Goal: Task Accomplishment & Management: Manage account settings

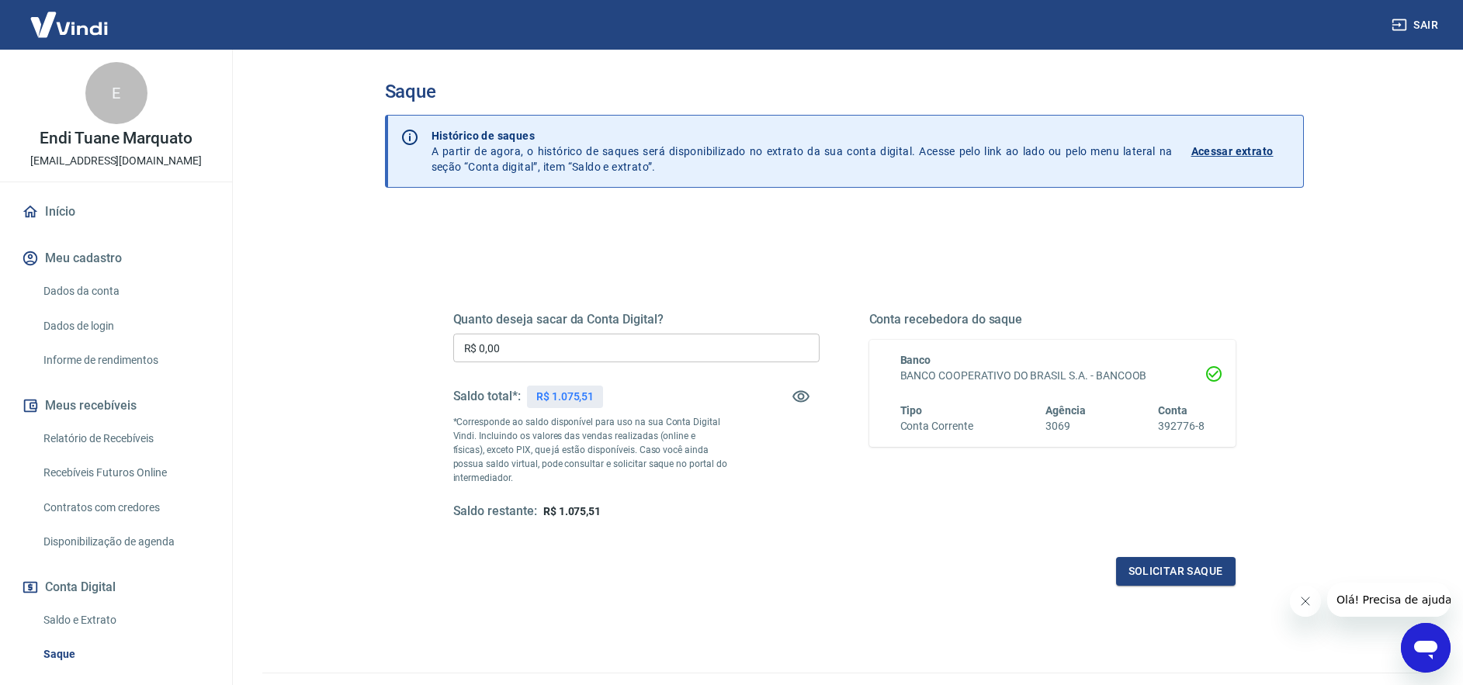
click at [515, 350] on input "R$ 0,00" at bounding box center [636, 348] width 366 height 29
type input "R$ 1.075,00"
click at [1172, 574] on button "Solicitar saque" at bounding box center [1176, 571] width 120 height 29
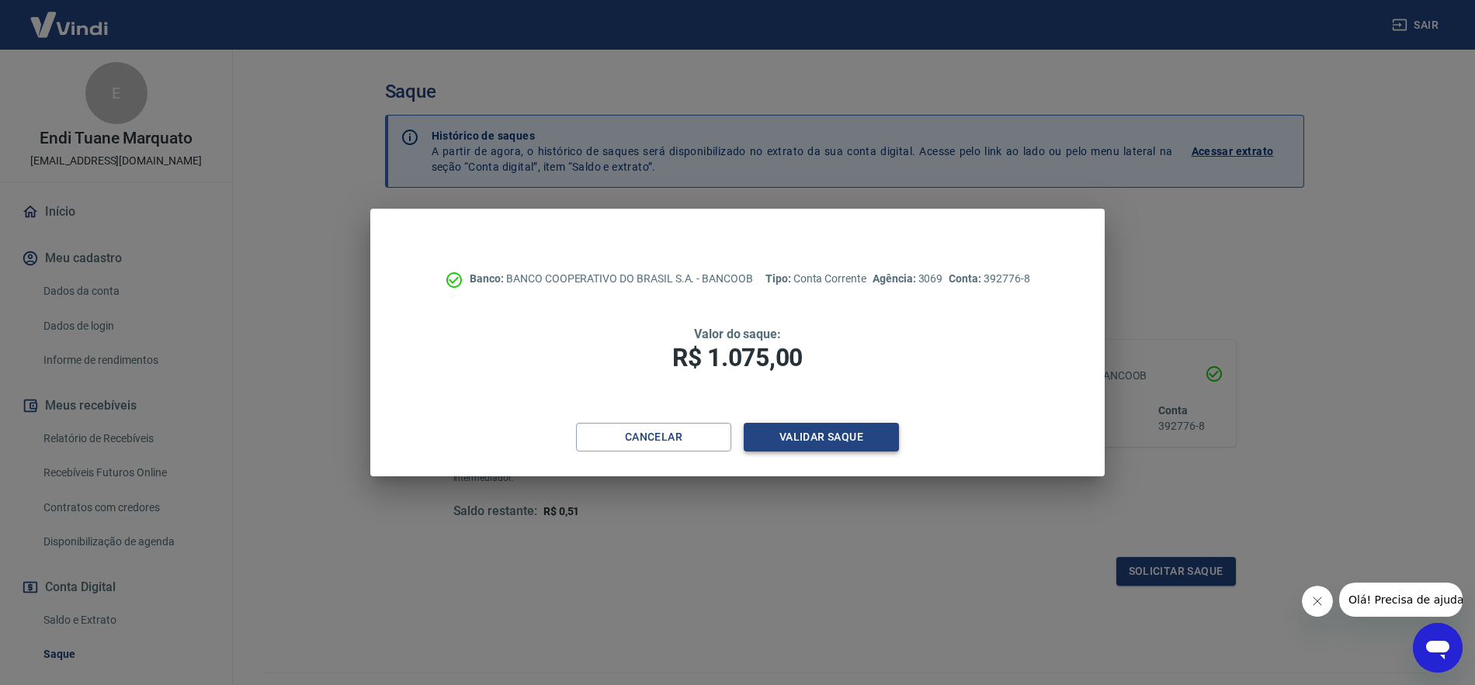
click at [834, 431] on button "Validar saque" at bounding box center [821, 437] width 155 height 29
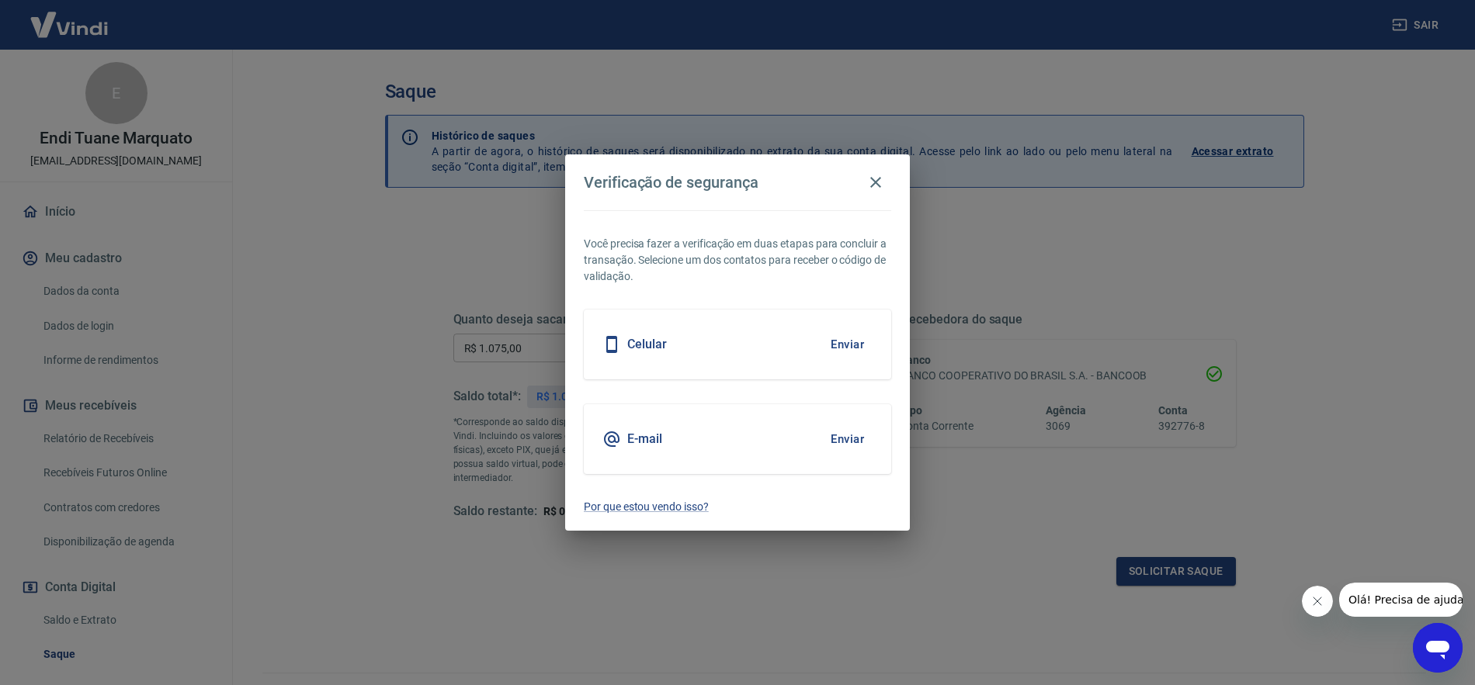
click at [842, 439] on button "Enviar" at bounding box center [847, 439] width 50 height 33
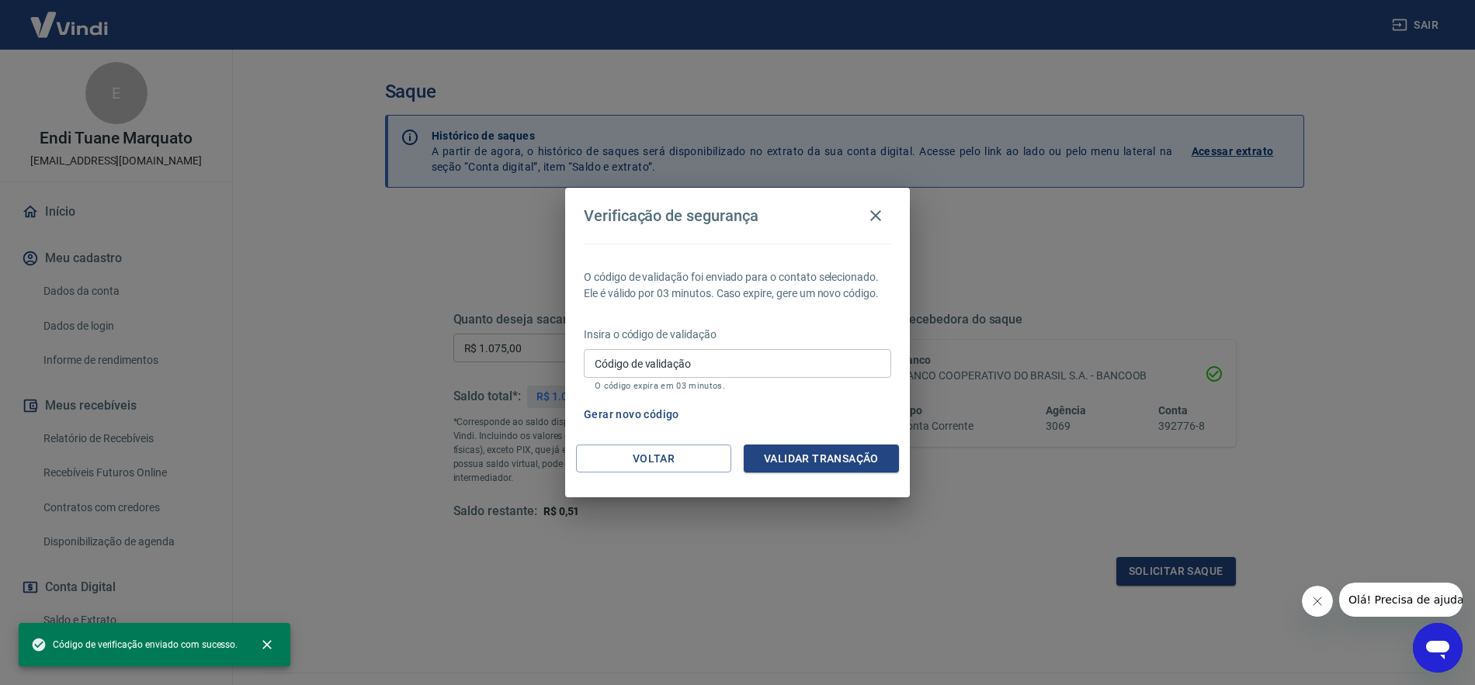
click at [735, 359] on input "Código de validação" at bounding box center [737, 363] width 307 height 29
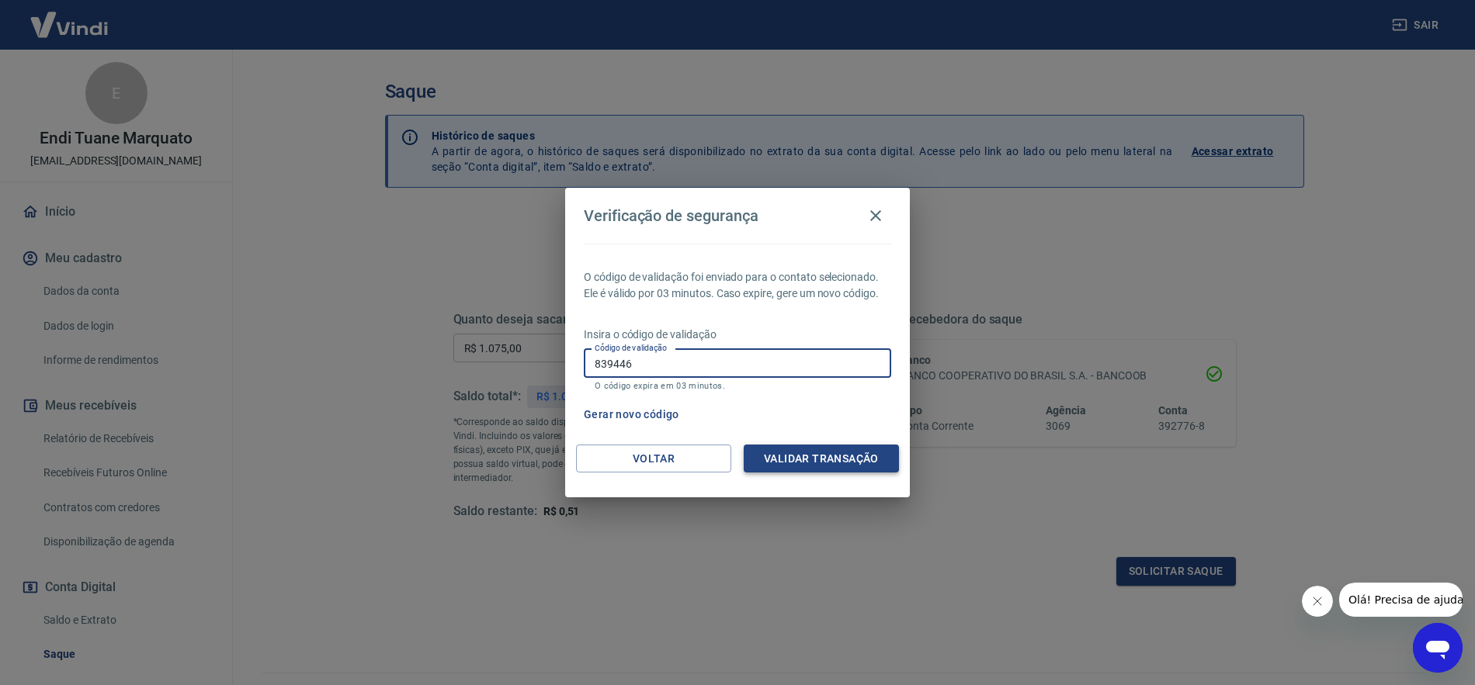
type input "839446"
click at [828, 457] on button "Validar transação" at bounding box center [821, 459] width 155 height 29
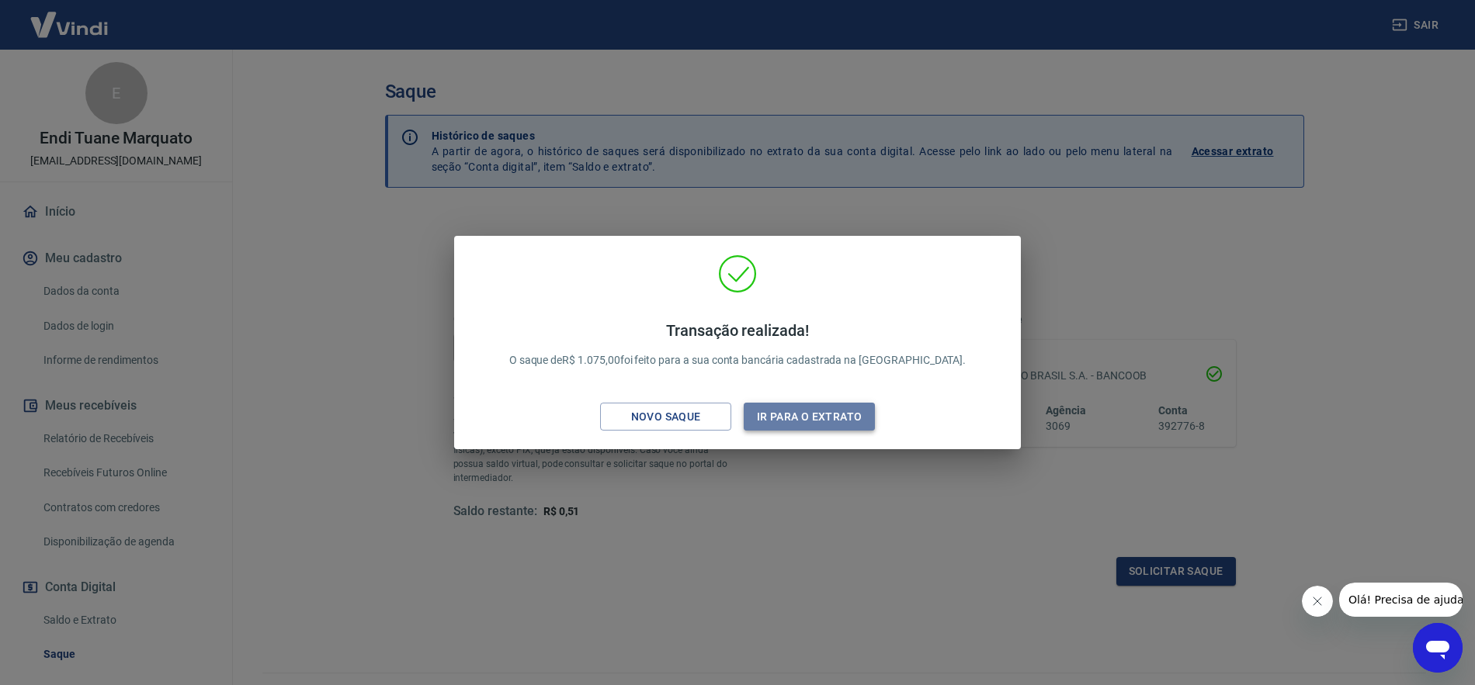
click at [810, 418] on button "Ir para o extrato" at bounding box center [809, 417] width 131 height 29
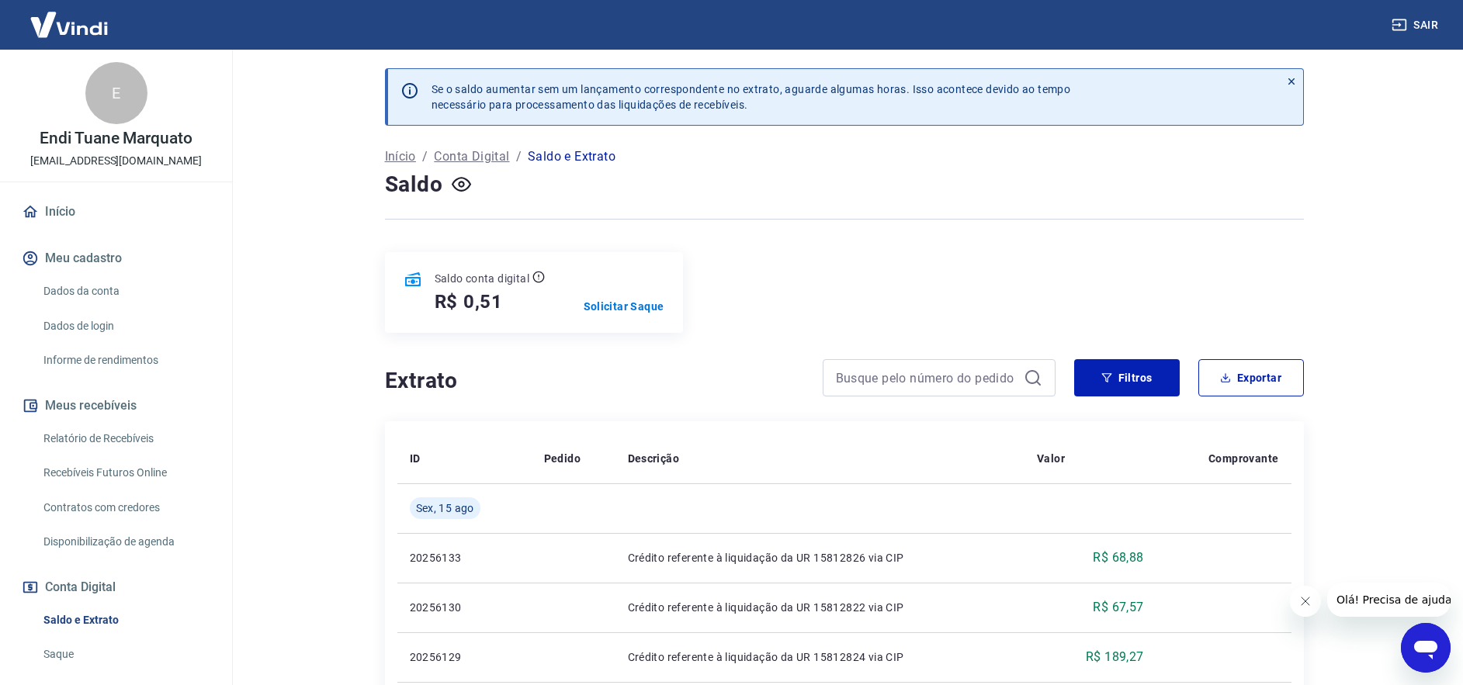
click at [1425, 22] on button "Sair" at bounding box center [1417, 25] width 56 height 29
